Goal: Information Seeking & Learning: Learn about a topic

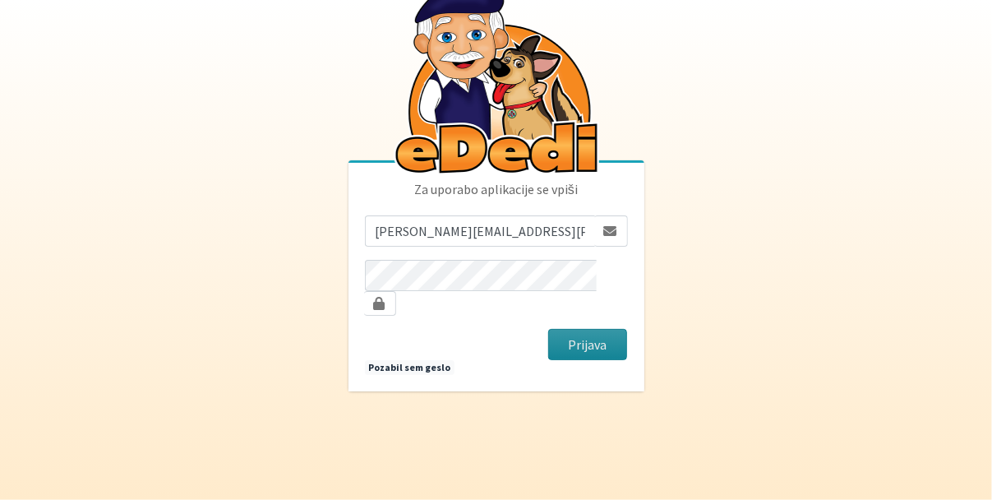
click at [572, 329] on button "Prijava" at bounding box center [588, 344] width 80 height 31
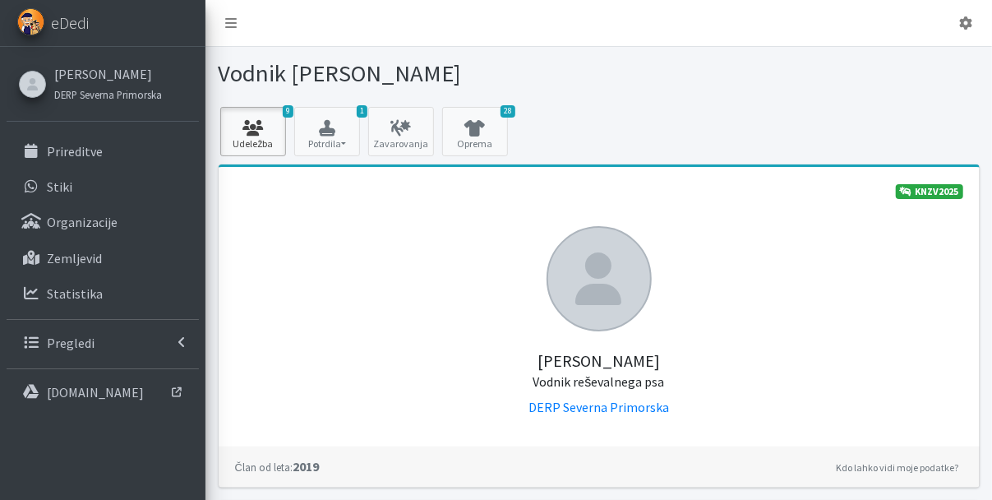
click at [256, 152] on link "9 Udeležba" at bounding box center [253, 131] width 66 height 49
click at [231, 21] on icon at bounding box center [231, 22] width 12 height 13
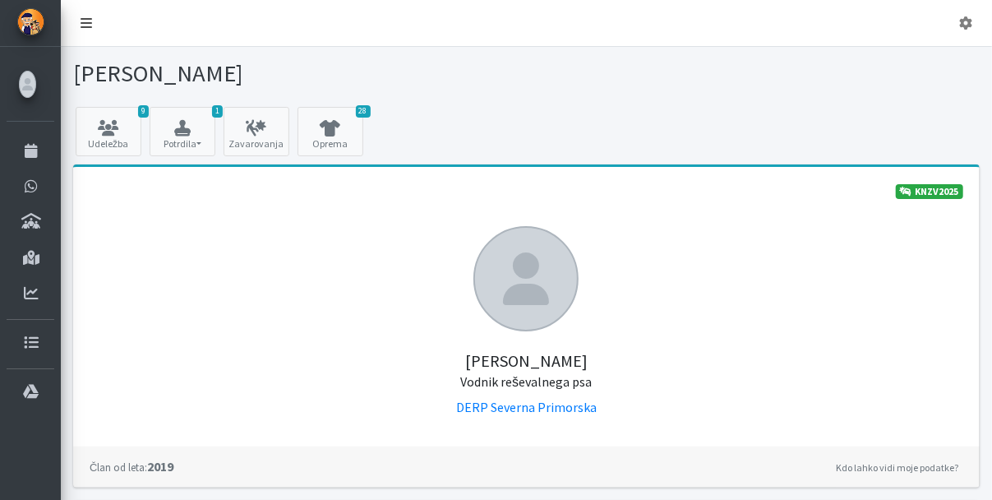
click at [81, 22] on icon at bounding box center [87, 22] width 12 height 13
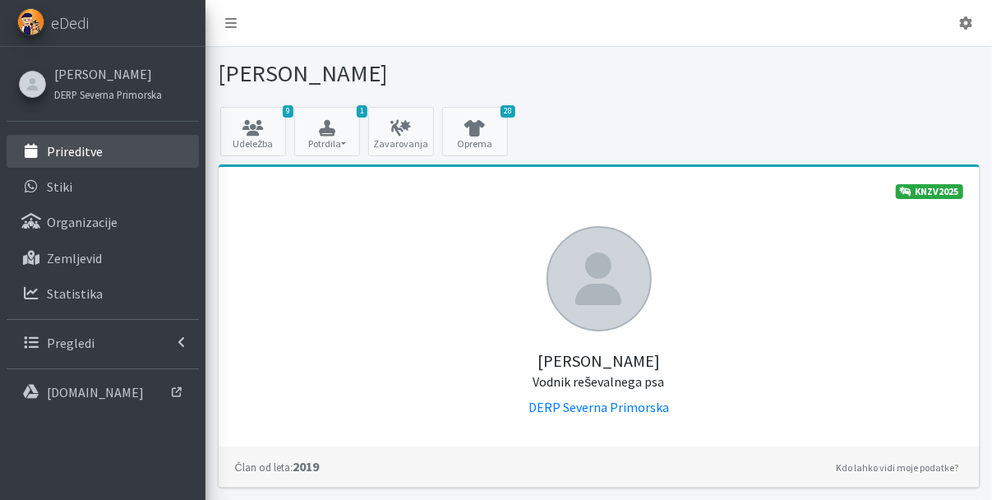
click at [81, 153] on p "Prireditve" at bounding box center [75, 151] width 56 height 16
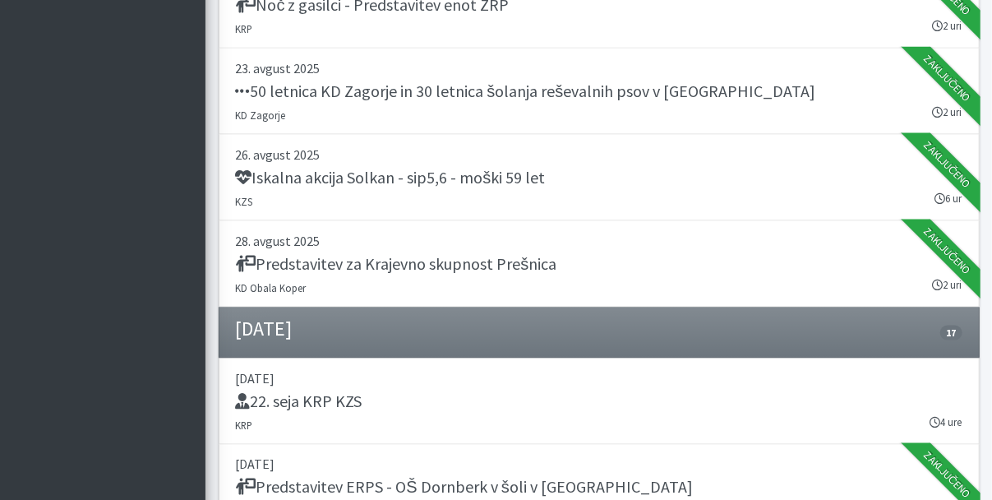
scroll to position [1111, 0]
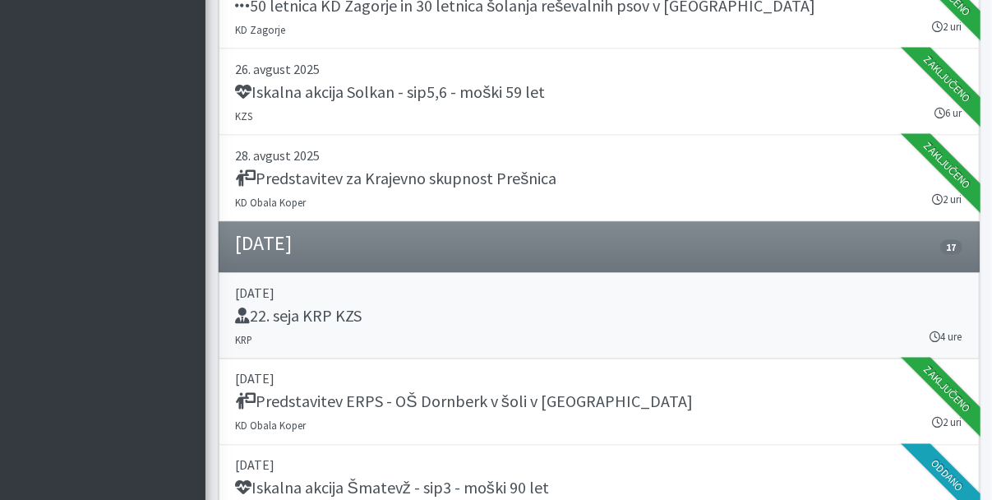
click at [300, 307] on h5 "22. seja KRP KZS" at bounding box center [299, 316] width 127 height 20
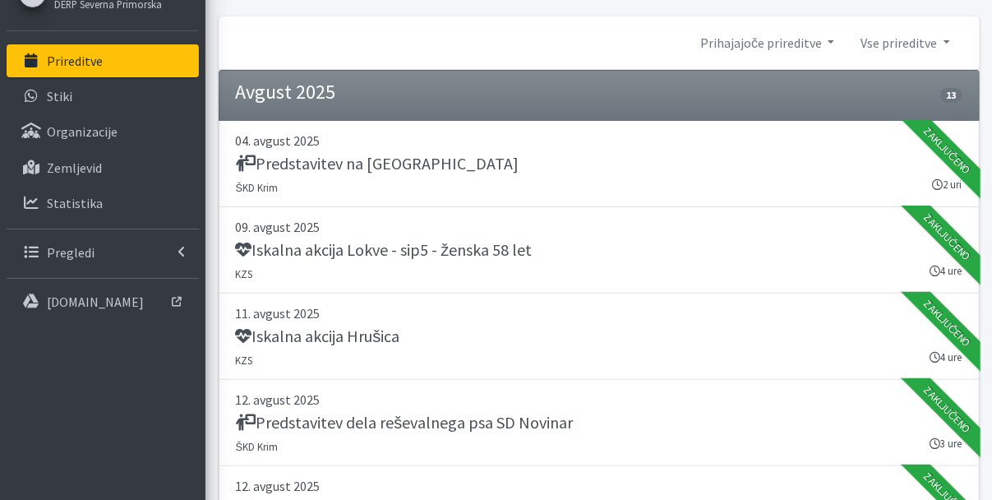
scroll to position [62, 0]
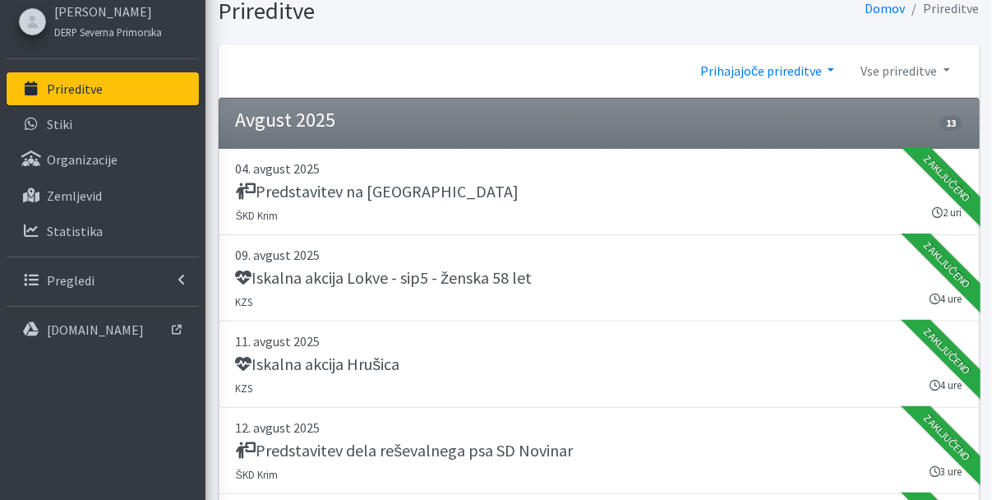
click at [806, 73] on link "Prihajajoče prireditve" at bounding box center [767, 70] width 160 height 33
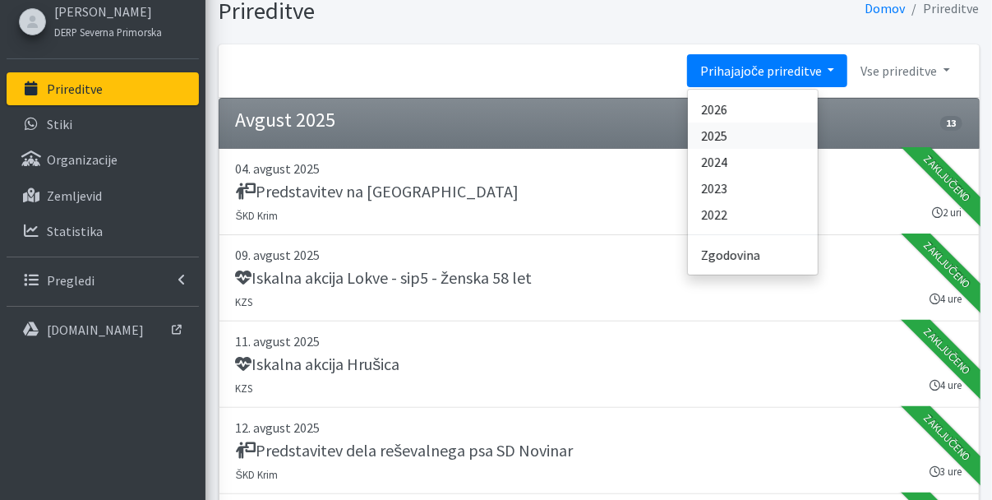
click at [732, 133] on link "2025" at bounding box center [753, 135] width 130 height 26
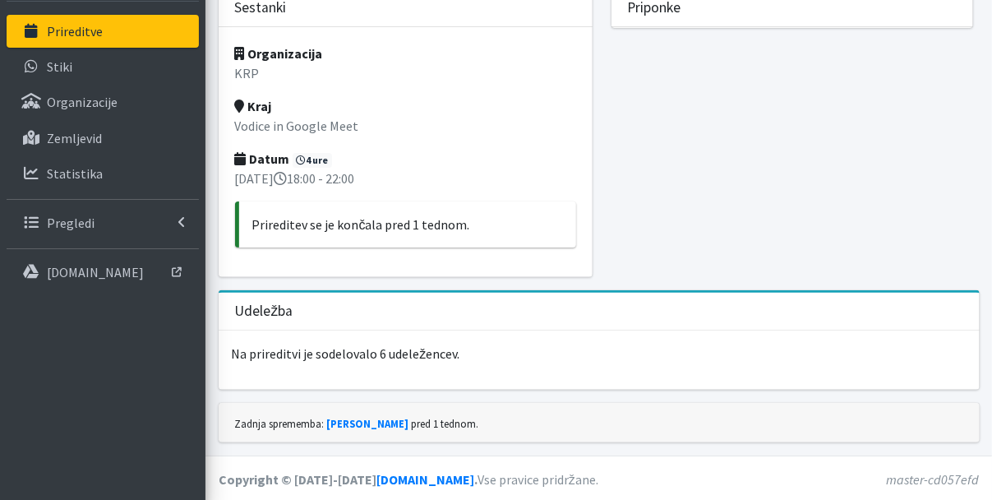
scroll to position [35, 0]
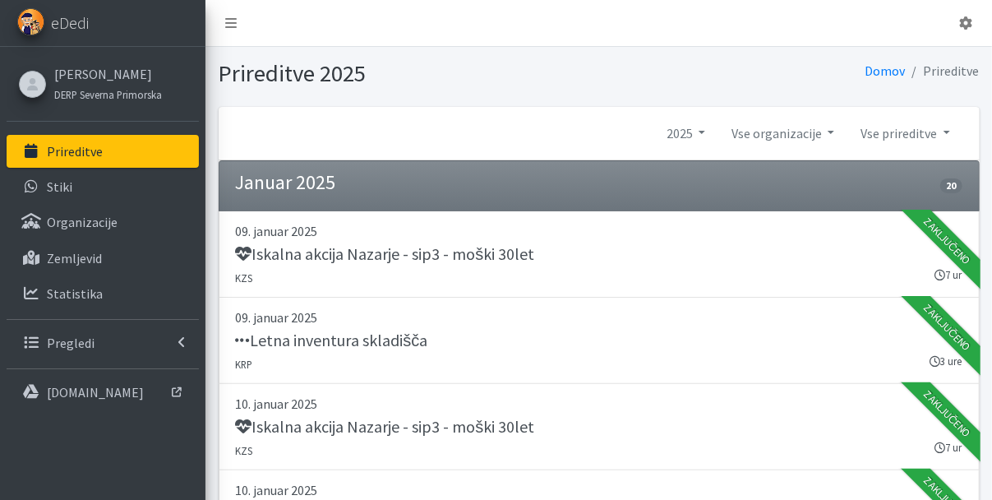
click at [948, 127] on link "Vse prireditve" at bounding box center [904, 133] width 115 height 33
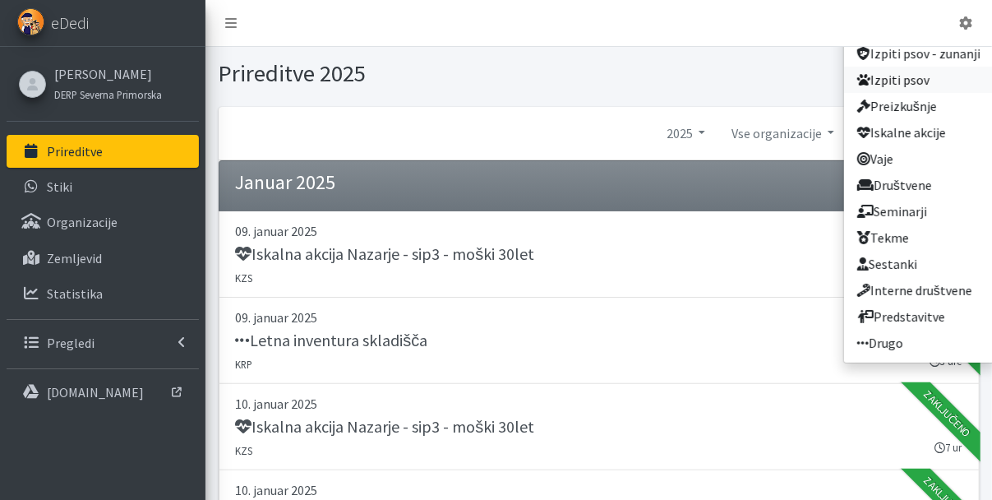
click at [943, 80] on link "Izpiti psov" at bounding box center [919, 80] width 150 height 26
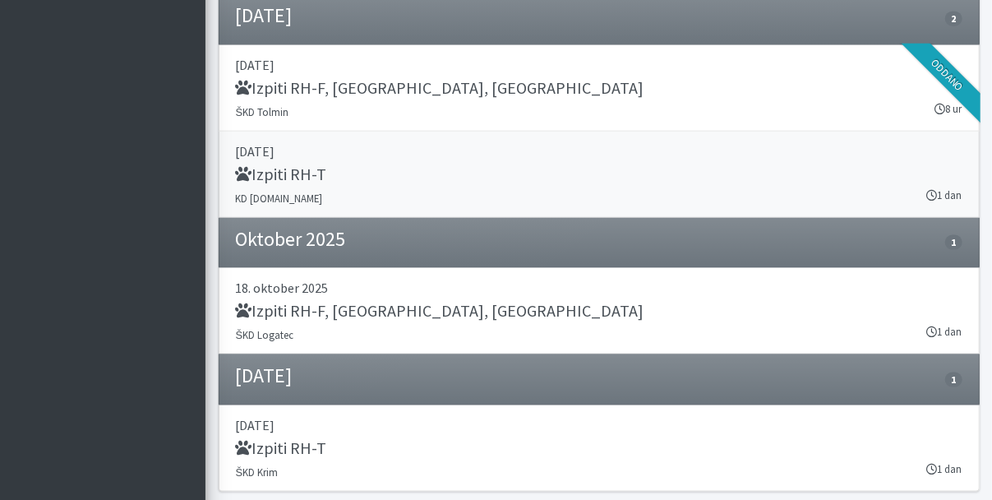
scroll to position [848, 0]
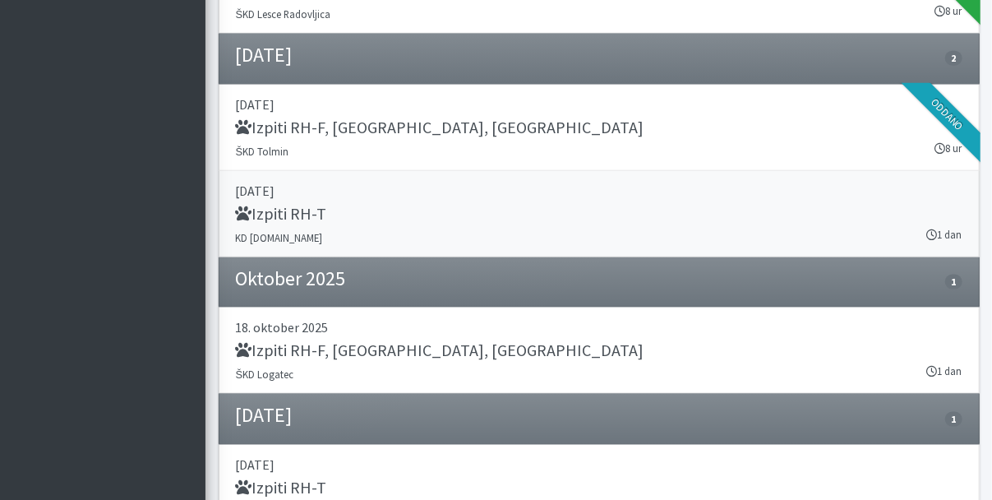
click at [293, 211] on h5 "Izpiti RH-T" at bounding box center [281, 214] width 91 height 20
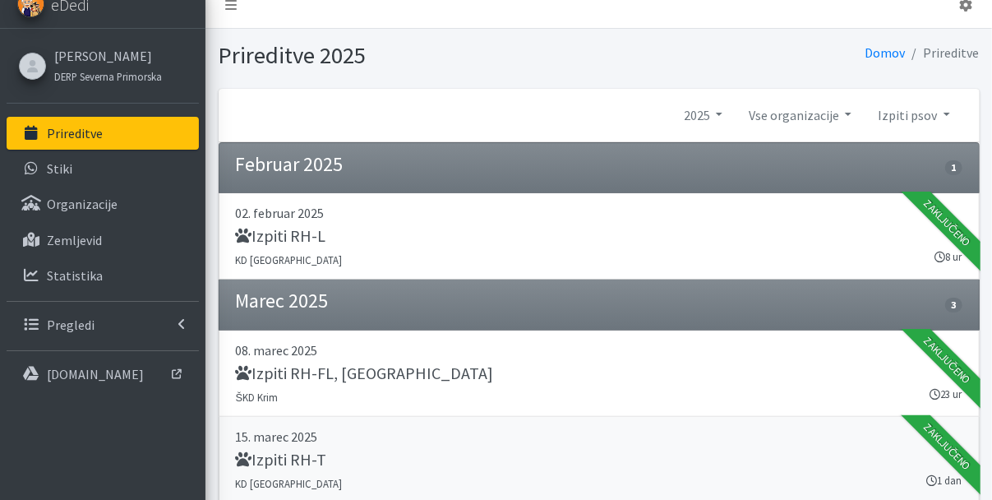
scroll to position [0, 0]
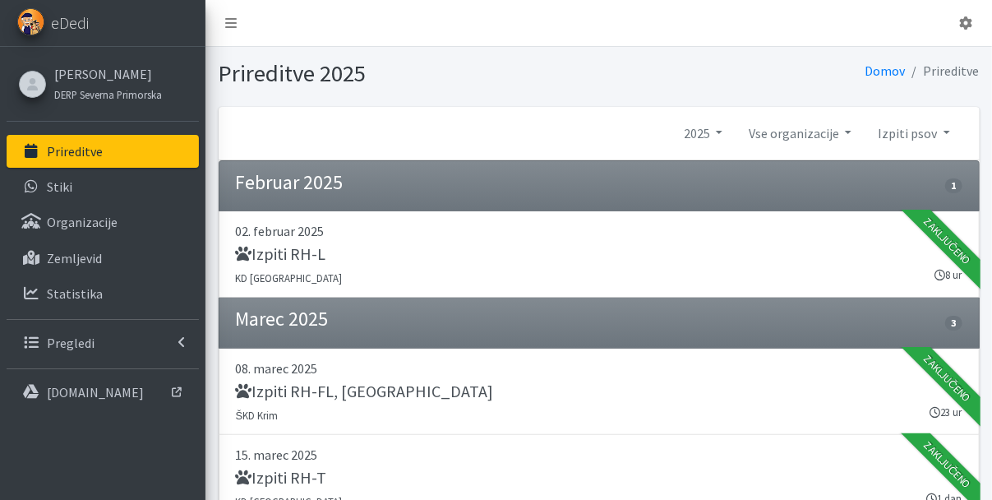
click at [98, 164] on link "Prireditve" at bounding box center [103, 151] width 192 height 33
